Goal: Navigation & Orientation: Find specific page/section

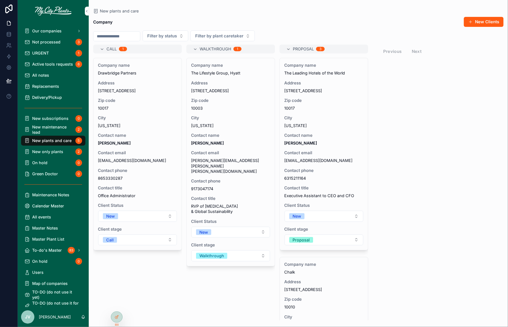
scroll to position [135, 0]
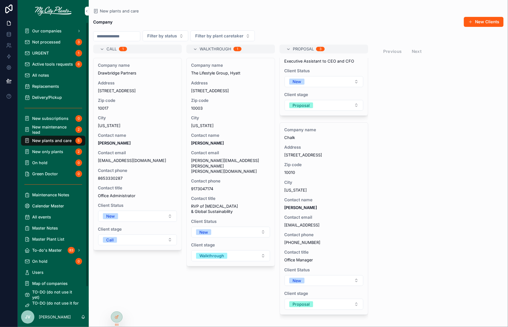
click at [41, 98] on span "Delivery/Pickup" at bounding box center [47, 97] width 30 height 5
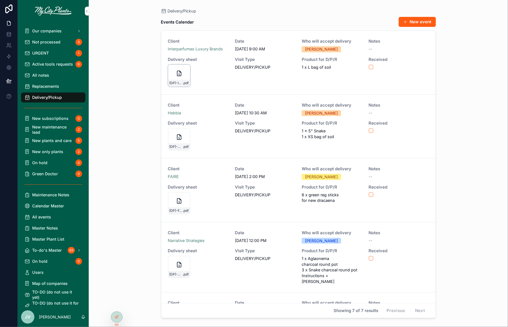
click at [176, 73] on icon "scrollable content" at bounding box center [179, 73] width 7 height 7
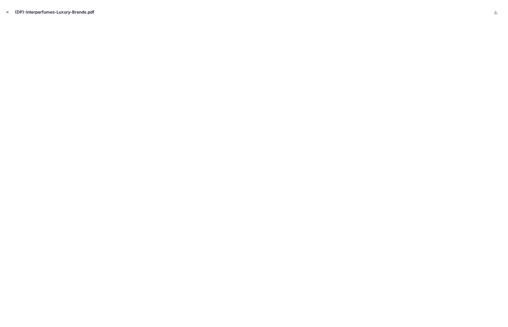
click at [8, 11] on icon "Close modal" at bounding box center [8, 12] width 4 height 4
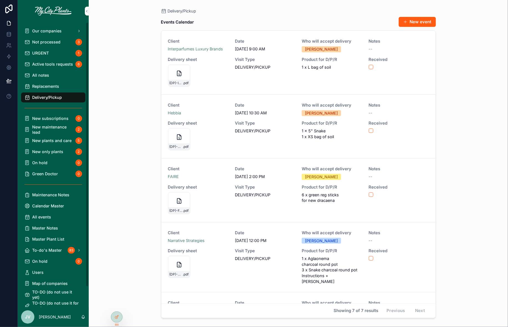
click at [45, 85] on span "Replacements" at bounding box center [45, 86] width 27 height 5
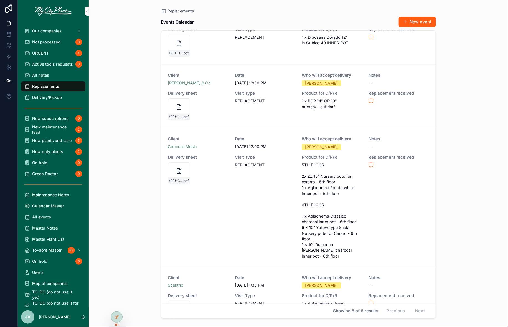
scroll to position [195, 0]
